Goal: Task Accomplishment & Management: Use online tool/utility

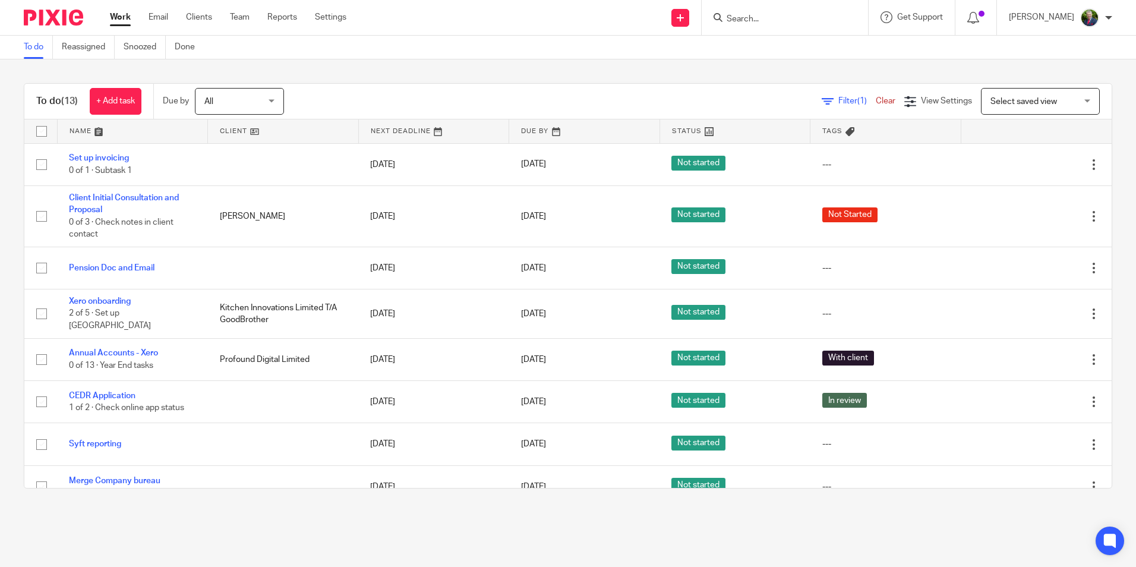
click at [778, 20] on input "Search" at bounding box center [778, 19] width 107 height 11
type input "lmn"
click at [807, 49] on link at bounding box center [823, 50] width 201 height 27
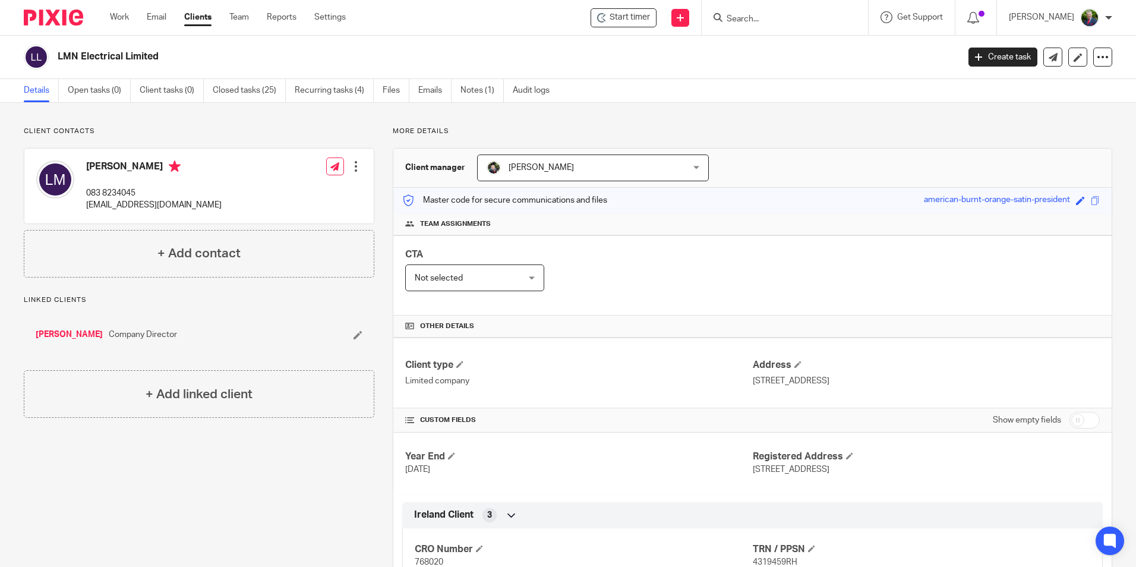
drag, startPoint x: 123, startPoint y: 17, endPoint x: 88, endPoint y: 29, distance: 37.0
click at [123, 17] on link "Work" at bounding box center [119, 17] width 19 height 12
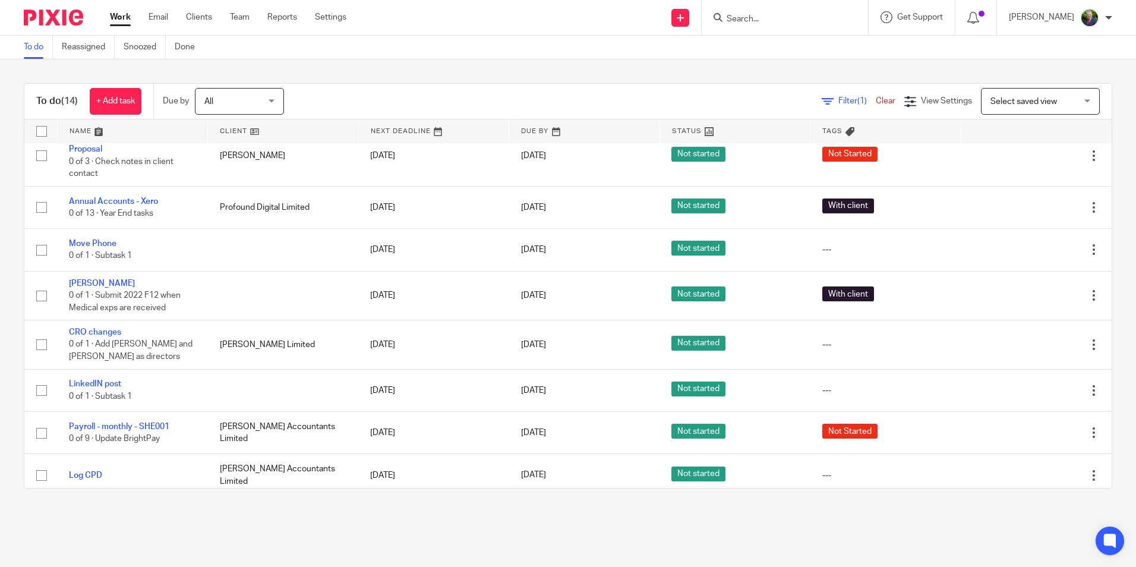
scroll to position [281, 0]
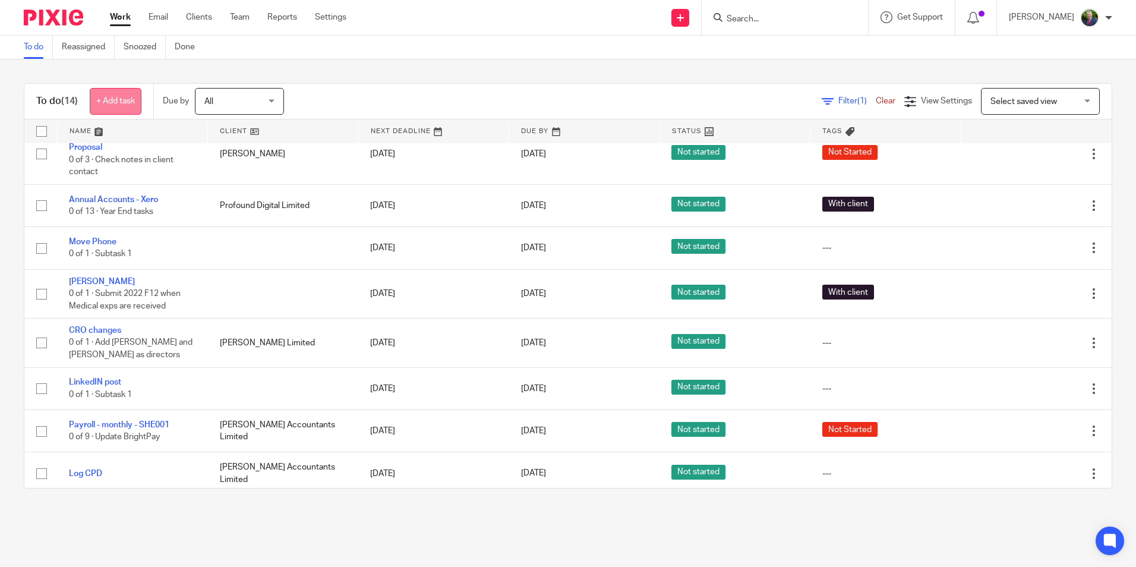
click at [122, 104] on link "+ Add task" at bounding box center [116, 101] width 52 height 27
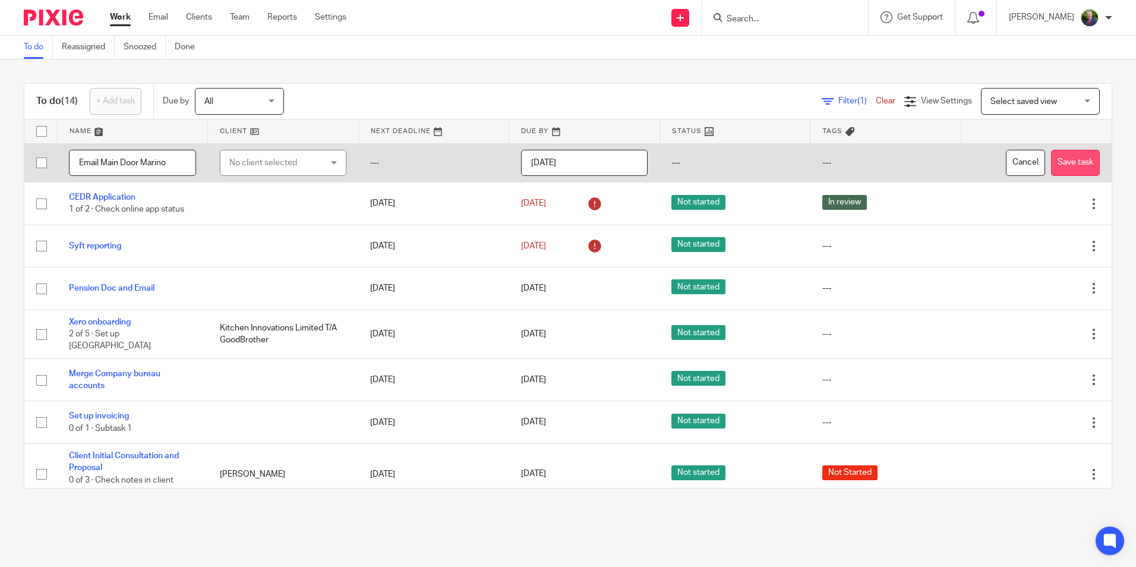
type input "Email Main Door Marino"
click at [1051, 166] on button "Save task" at bounding box center [1075, 163] width 49 height 27
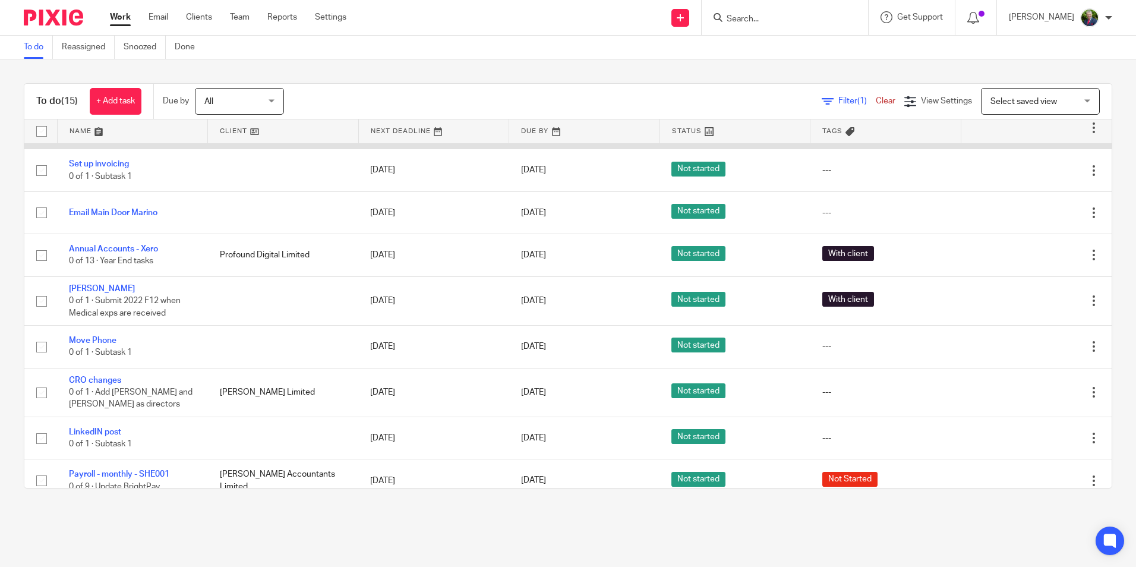
scroll to position [323, 0]
